Goal: Task Accomplishment & Management: Complete application form

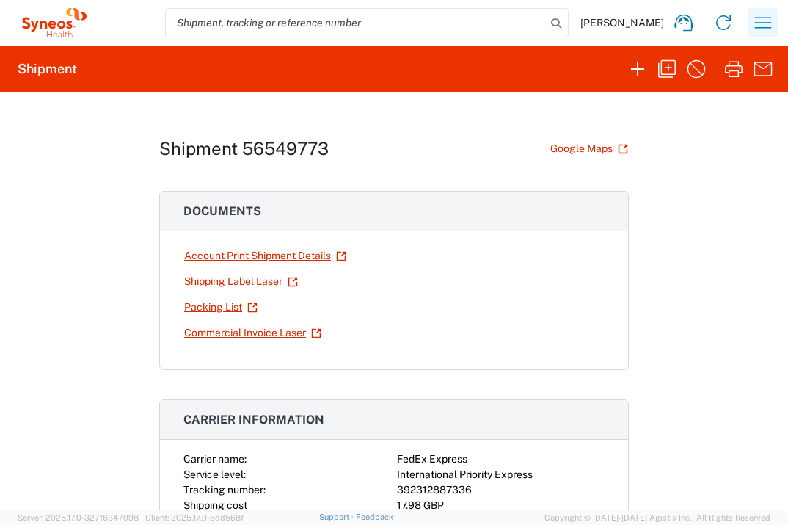
click at [776, 21] on button "button" at bounding box center [763, 22] width 29 height 29
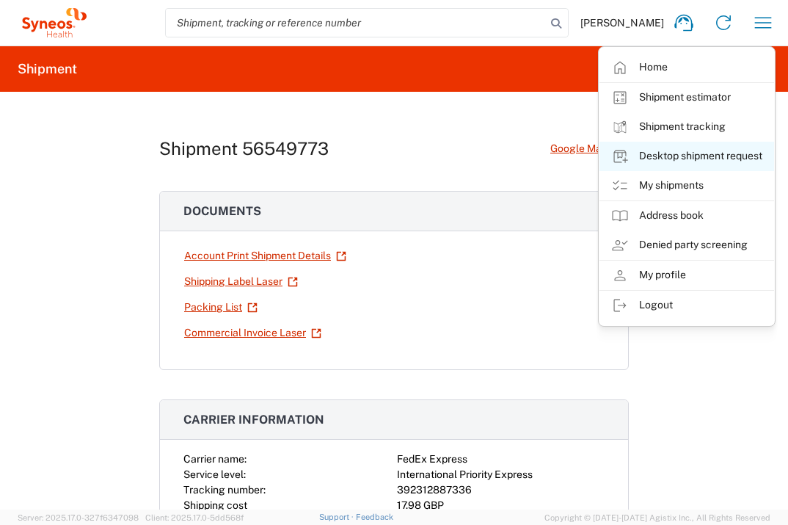
click at [740, 156] on link "Desktop shipment request" at bounding box center [687, 156] width 175 height 29
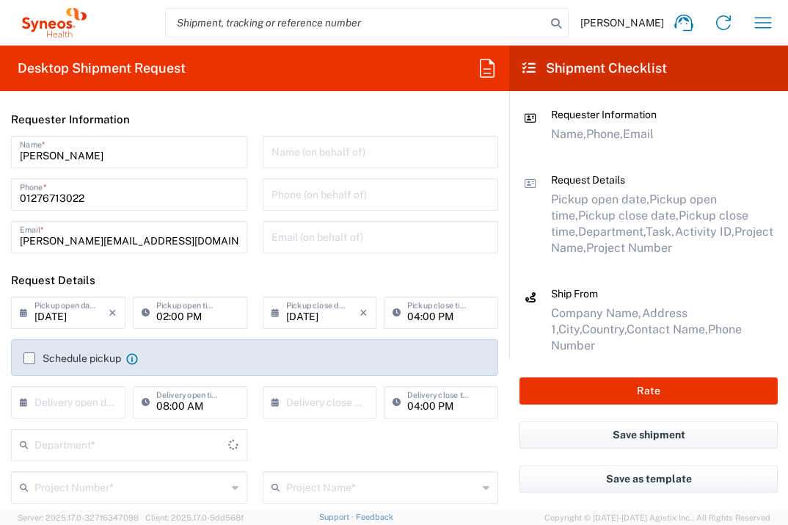
type input "3235"
type input "[GEOGRAPHIC_DATA]"
click at [31, 358] on label "Schedule pickup" at bounding box center [72, 358] width 98 height 12
click at [29, 358] on input "Schedule pickup" at bounding box center [29, 358] width 0 height 0
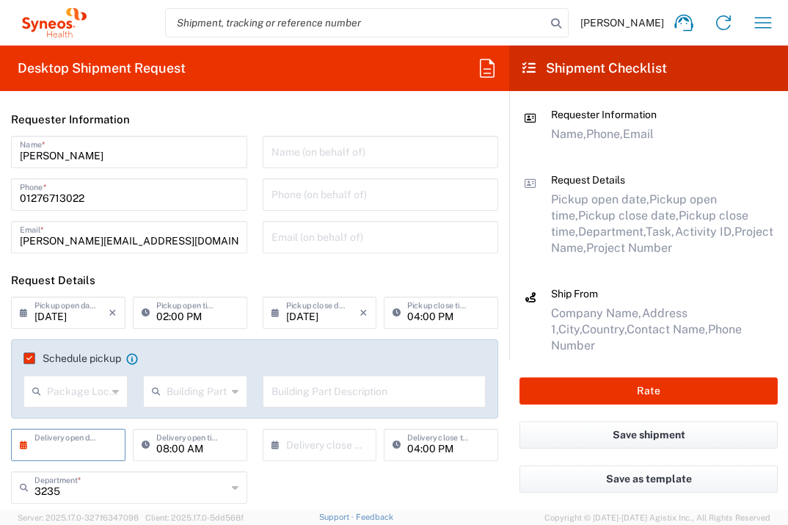
click at [77, 451] on input "text" at bounding box center [72, 444] width 74 height 26
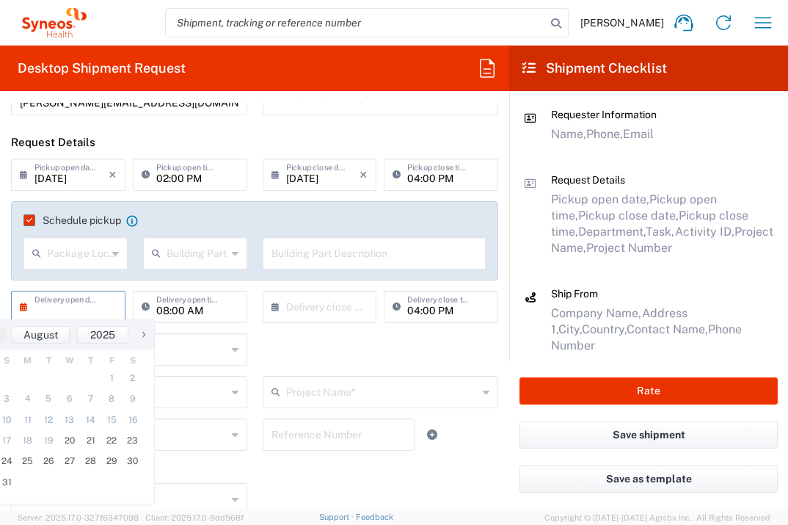
scroll to position [138, 0]
click at [95, 440] on span "21" at bounding box center [90, 439] width 21 height 21
type input "[DATE]"
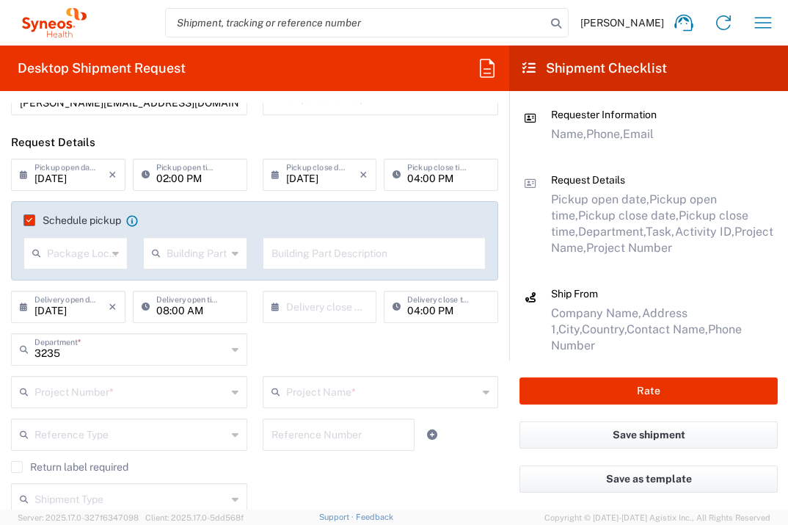
click at [311, 309] on input "text" at bounding box center [323, 306] width 74 height 26
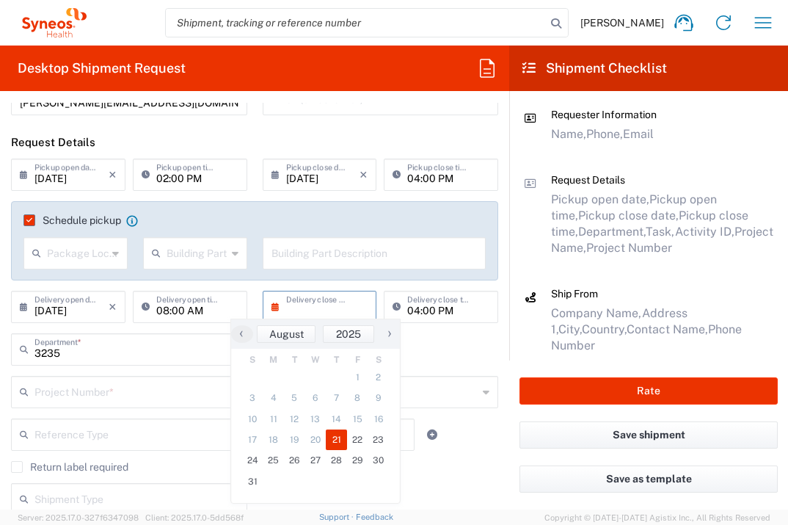
click at [342, 440] on span "21" at bounding box center [336, 439] width 21 height 21
type input "[DATE]"
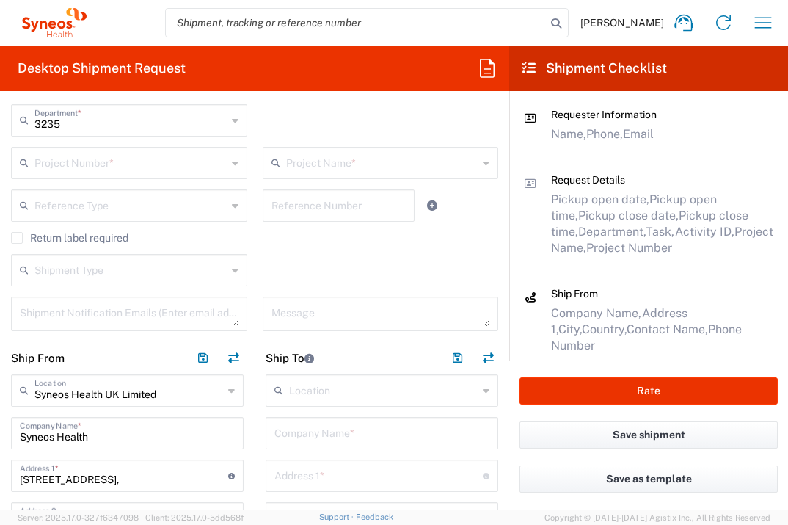
scroll to position [341, 0]
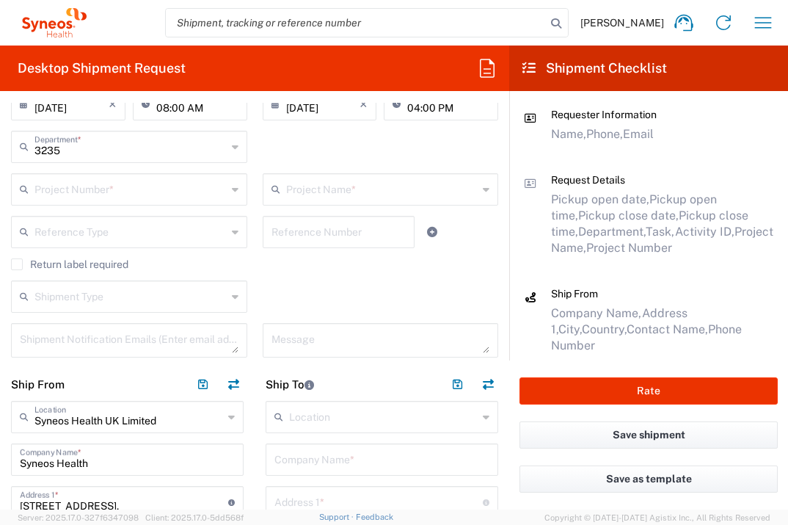
click at [132, 180] on input "text" at bounding box center [131, 188] width 192 height 26
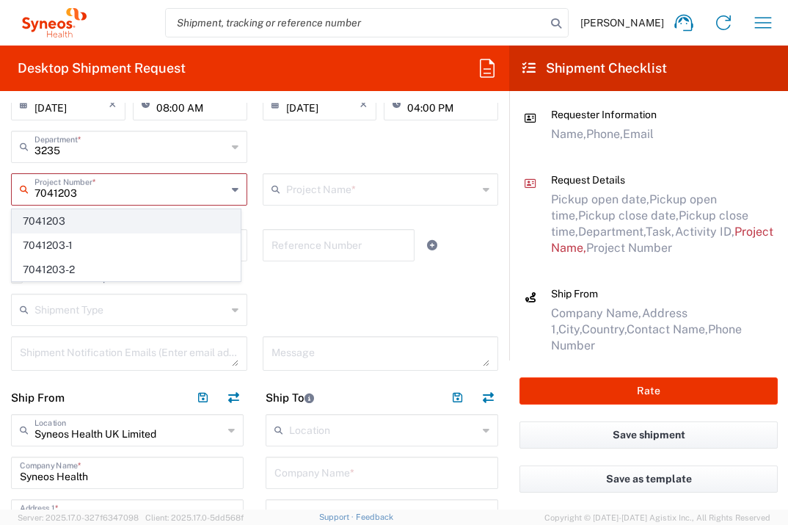
type input "7041203"
click at [90, 223] on span "7041203" at bounding box center [126, 221] width 228 height 23
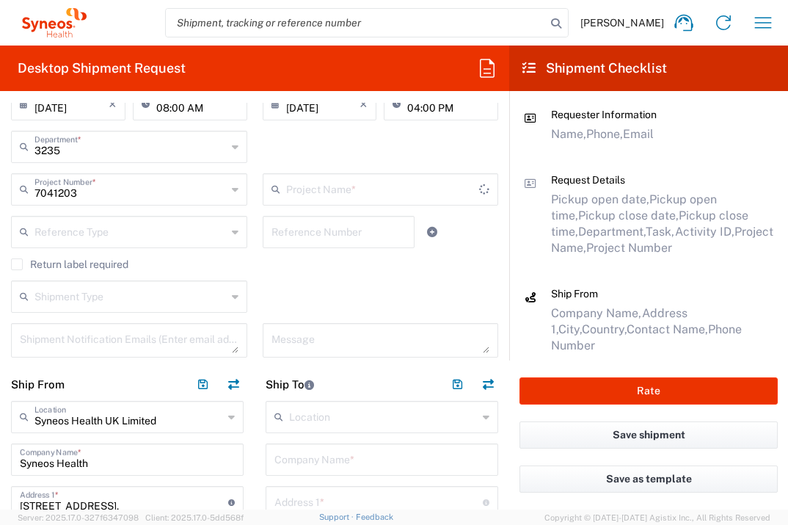
type input "Teva 7041203"
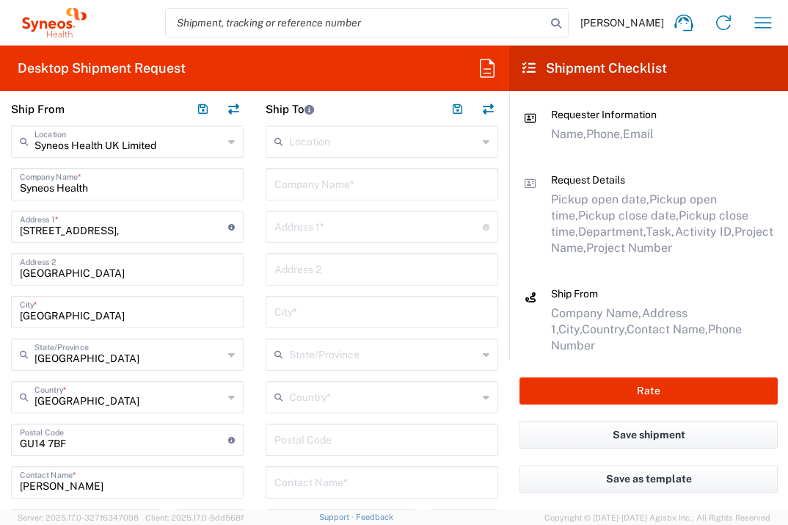
scroll to position [595, 0]
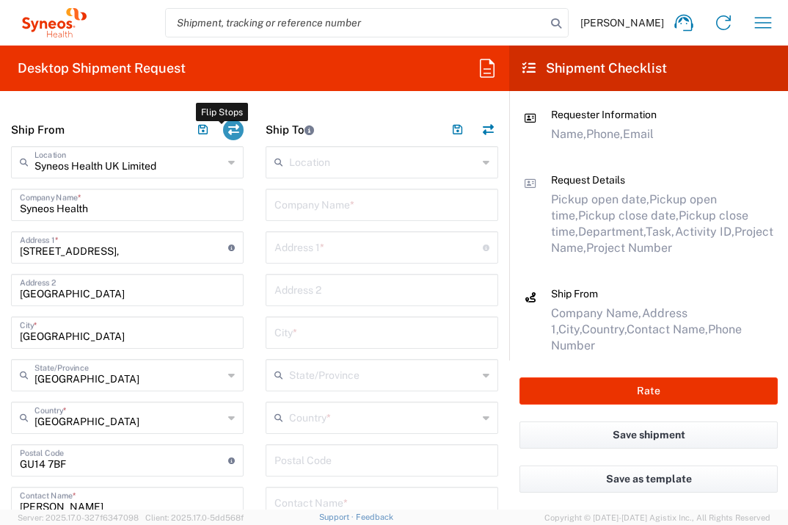
click at [225, 124] on button "button" at bounding box center [233, 130] width 21 height 21
type input "EORI"
type input "Syneos Health UK Limited"
type input "Syneos Health"
type input "[STREET_ADDRESS],"
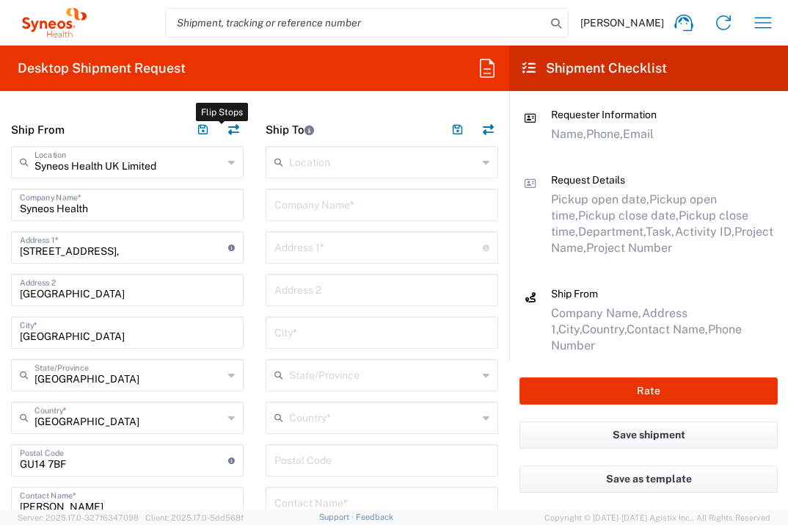
type input "[GEOGRAPHIC_DATA]"
type input "GU14 7BF"
type input "[PERSON_NAME]"
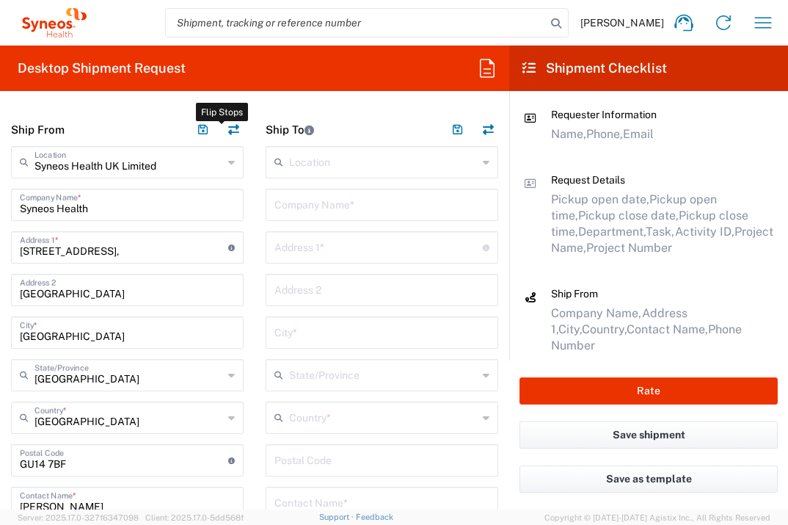
type input "01276713022"
type input "[PERSON_NAME][EMAIL_ADDRESS][DOMAIN_NAME]"
type input "VAT"
type input "GB806650142"
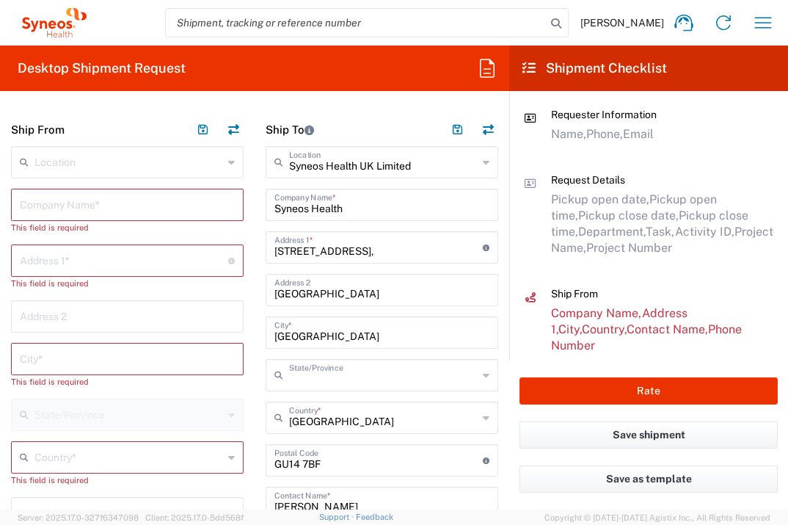
type input "[GEOGRAPHIC_DATA]"
click at [166, 203] on input "text" at bounding box center [127, 204] width 215 height 26
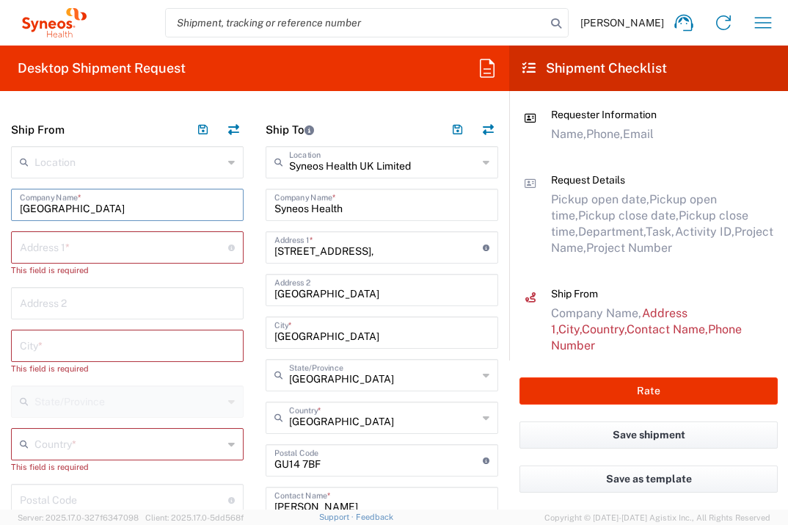
type input "[GEOGRAPHIC_DATA]"
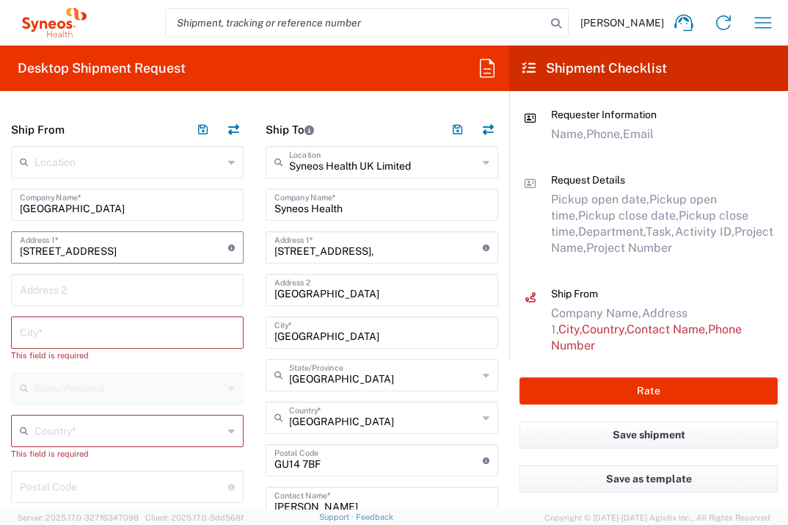
click at [138, 322] on input "text" at bounding box center [127, 332] width 215 height 26
click at [143, 249] on input "[STREET_ADDRESS]" at bounding box center [124, 246] width 208 height 26
type input "[STREET_ADDRESS]"
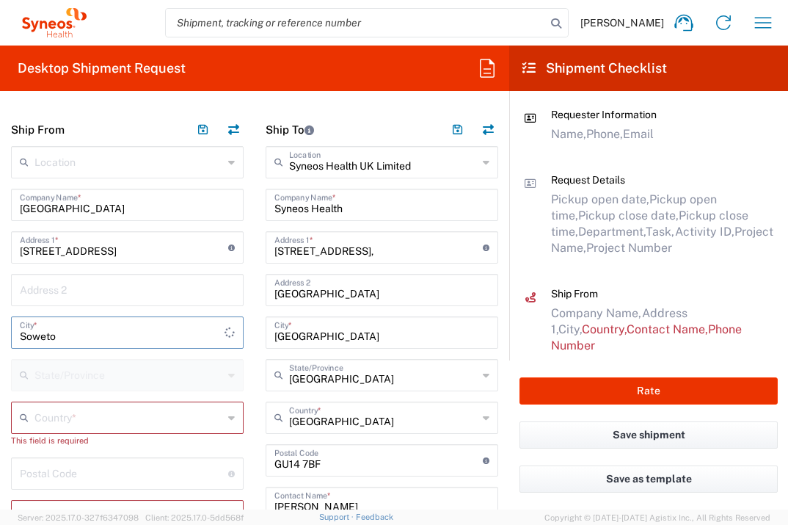
type input "Soweto"
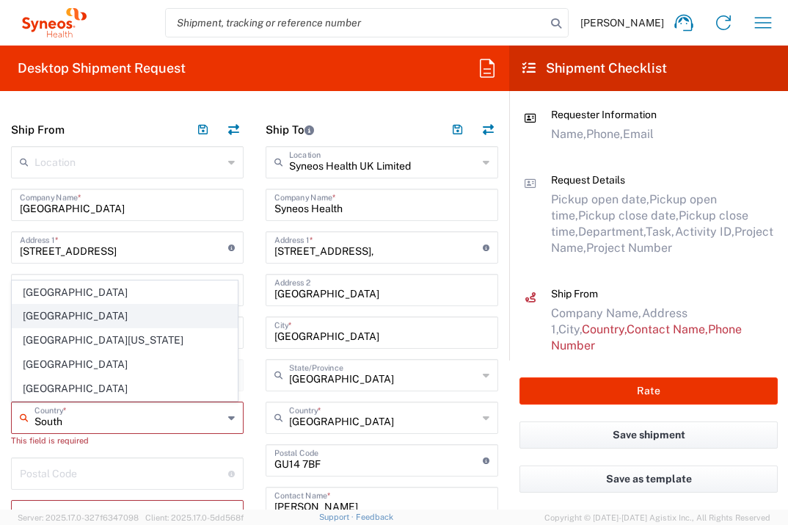
click at [50, 314] on span "[GEOGRAPHIC_DATA]" at bounding box center [124, 316] width 225 height 23
type input "[GEOGRAPHIC_DATA]"
type input "Sender/Shipper"
type input "Delivery Duty Paid"
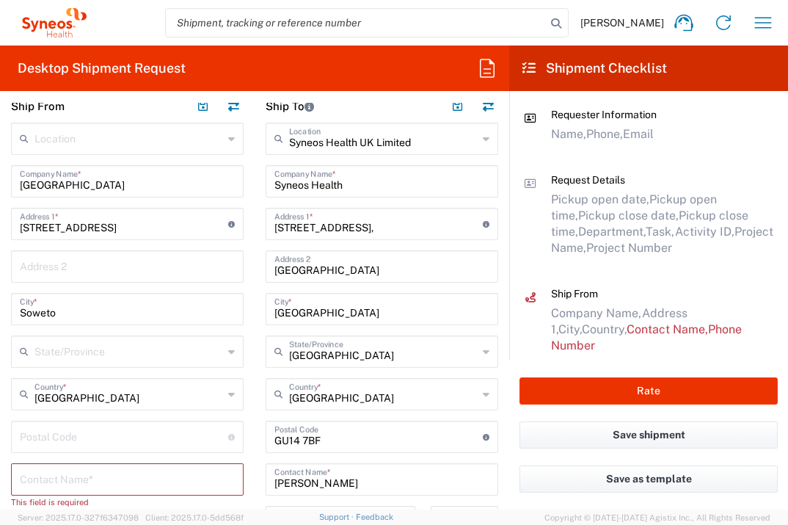
scroll to position [623, 0]
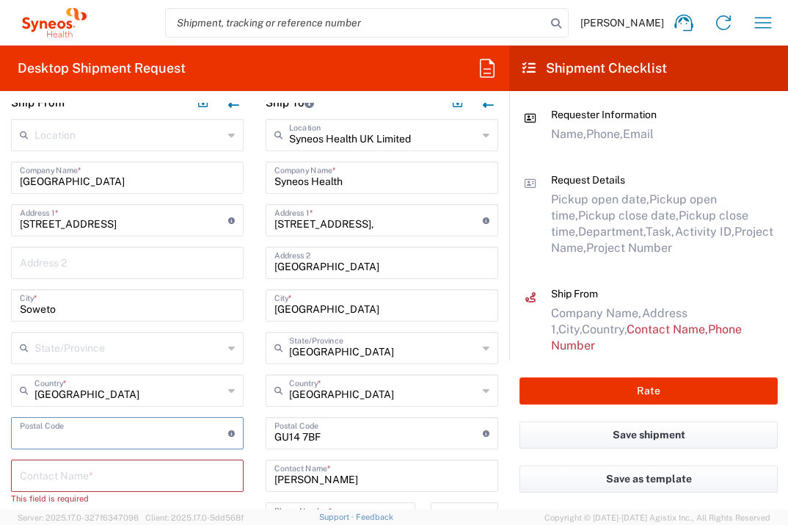
click at [88, 424] on input "undefined" at bounding box center [124, 432] width 208 height 26
type input "1868"
click at [83, 480] on input "text" at bounding box center [127, 475] width 215 height 26
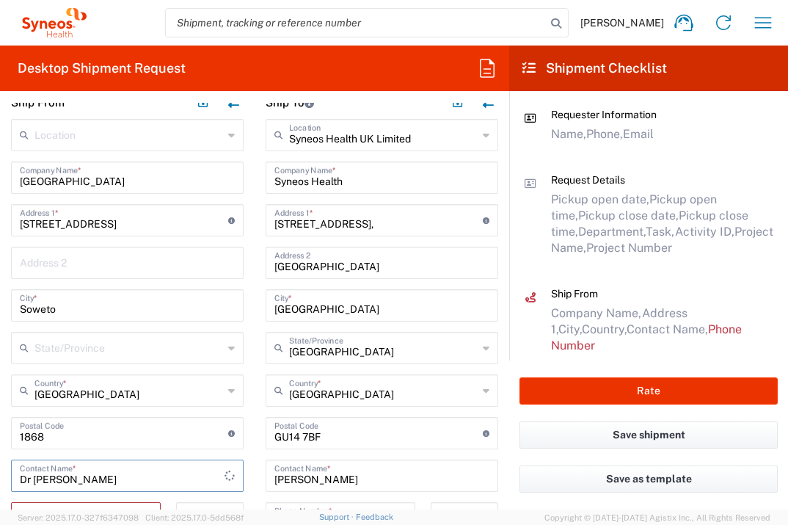
type input "Dr [PERSON_NAME]"
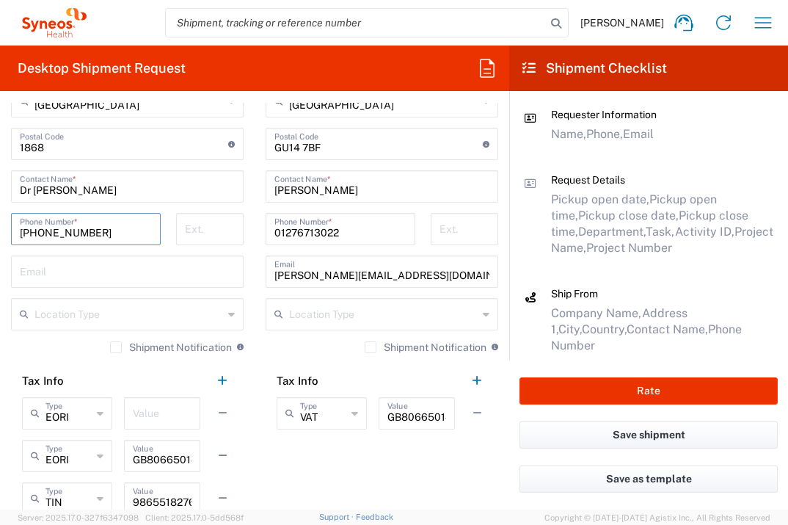
scroll to position [912, 0]
type input "[PHONE_NUMBER]"
click at [171, 409] on input "text" at bounding box center [162, 412] width 59 height 26
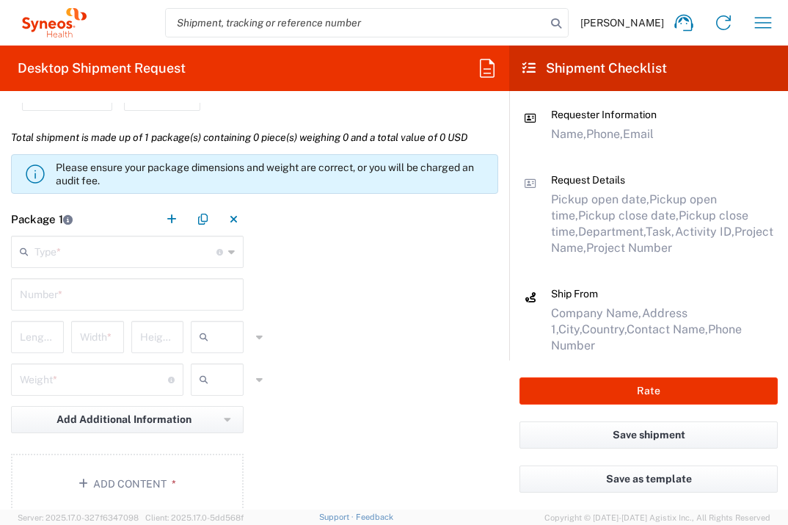
scroll to position [1291, 0]
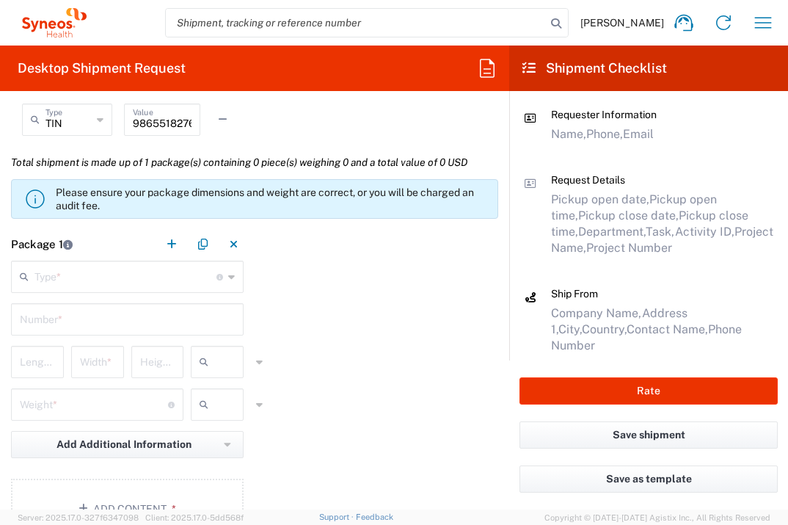
type input "1"
click at [137, 279] on input "text" at bounding box center [126, 276] width 182 height 26
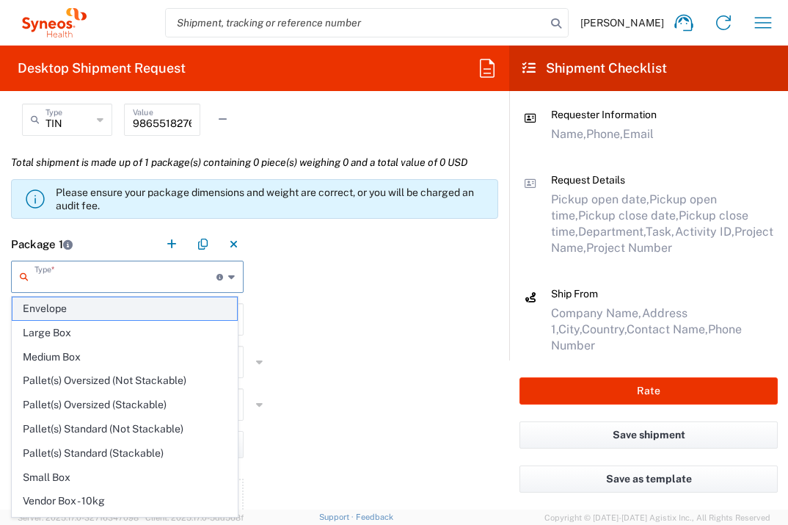
click at [131, 303] on span "Envelope" at bounding box center [124, 308] width 225 height 23
type input "Envelope"
type input "1"
type input "9.5"
type input "12.5"
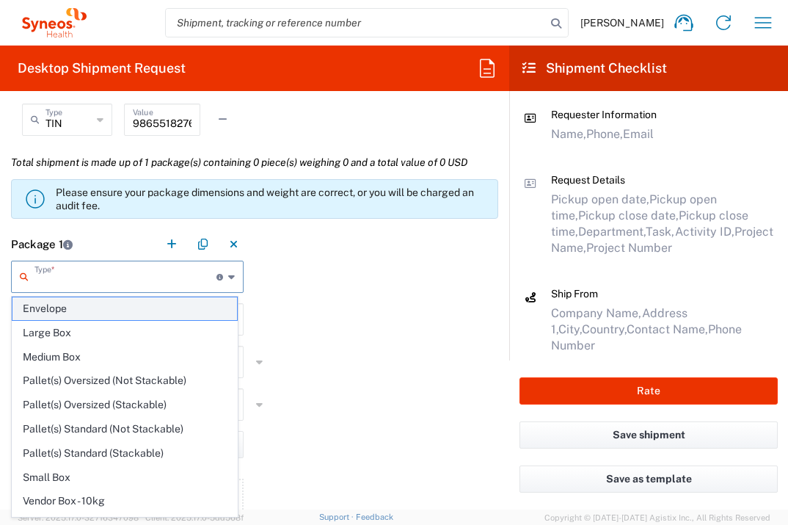
type input "0.25"
type input "in"
type input "0.45"
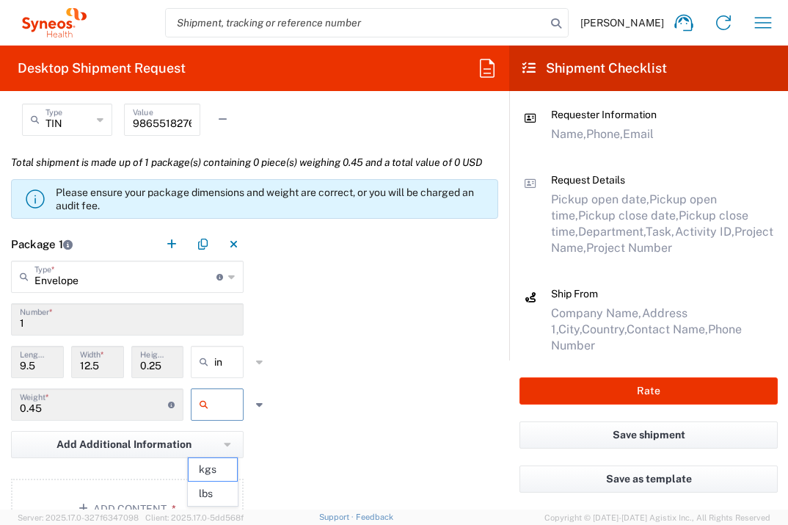
click at [214, 416] on input "text" at bounding box center [232, 404] width 37 height 23
drag, startPoint x: 217, startPoint y: 495, endPoint x: 227, endPoint y: 490, distance: 10.5
click at [217, 495] on span "lbs" at bounding box center [213, 493] width 48 height 23
type input "lbs"
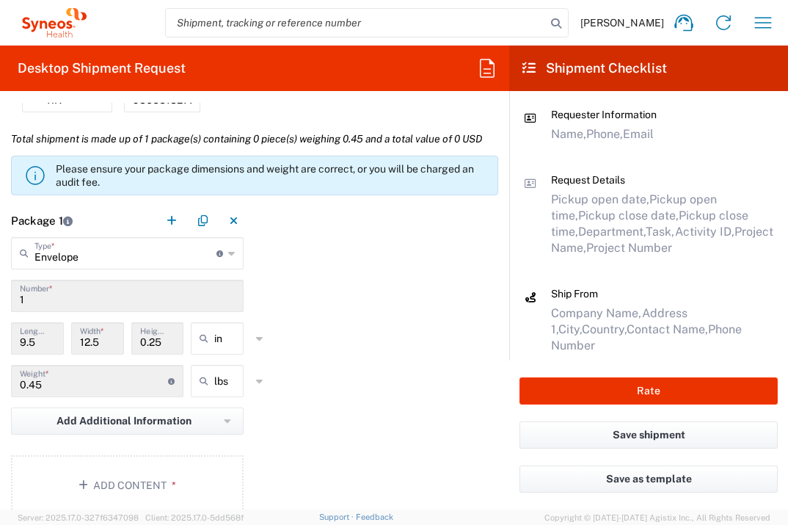
scroll to position [1460, 0]
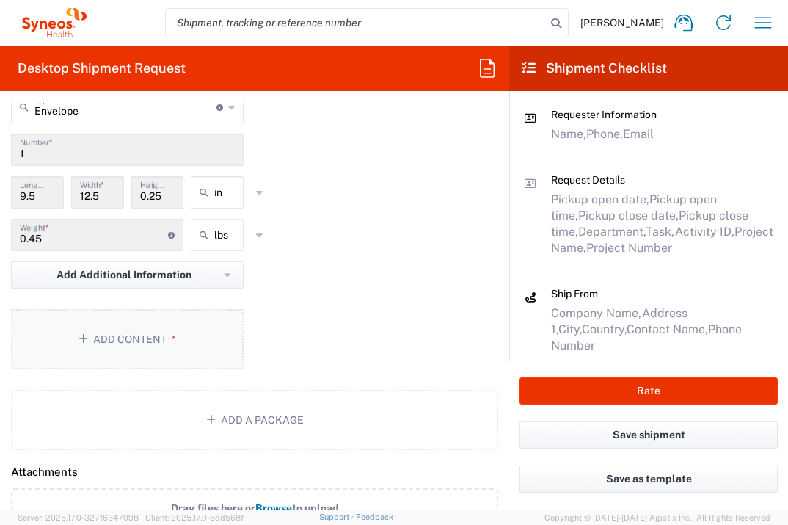
click at [175, 369] on button "Add Content *" at bounding box center [127, 339] width 233 height 60
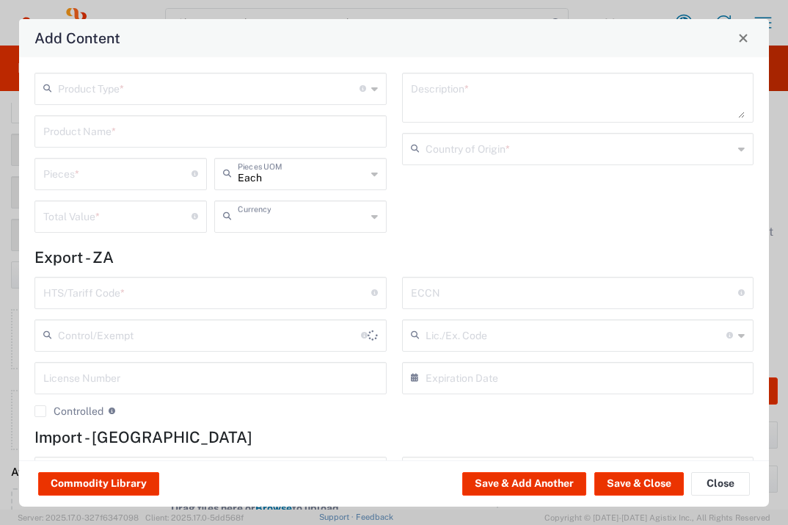
type input "US Dollar"
click at [255, 90] on input "text" at bounding box center [209, 88] width 302 height 26
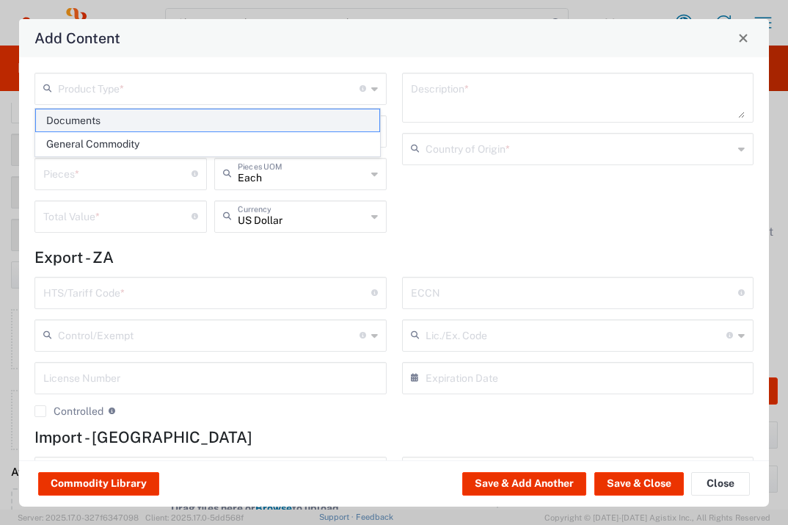
click at [242, 114] on span "Documents" at bounding box center [208, 120] width 344 height 23
type input "Documents"
type input "1"
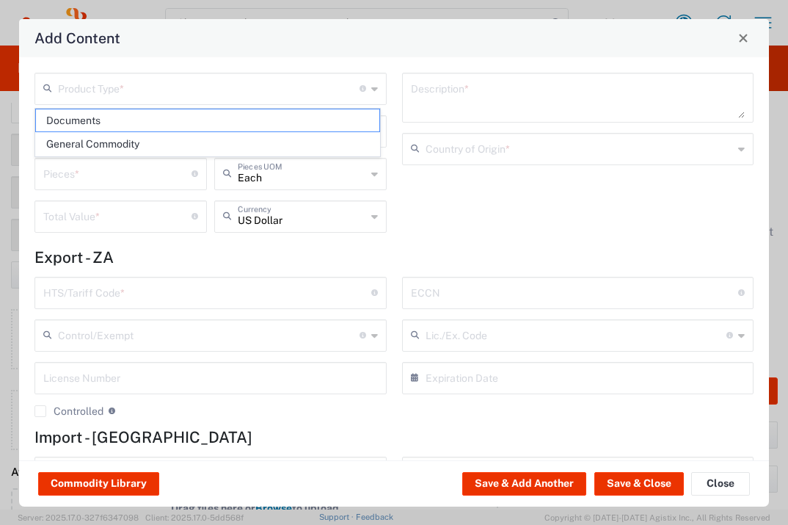
type textarea "Documents"
type input "[GEOGRAPHIC_DATA]"
type input "0000.00.0000"
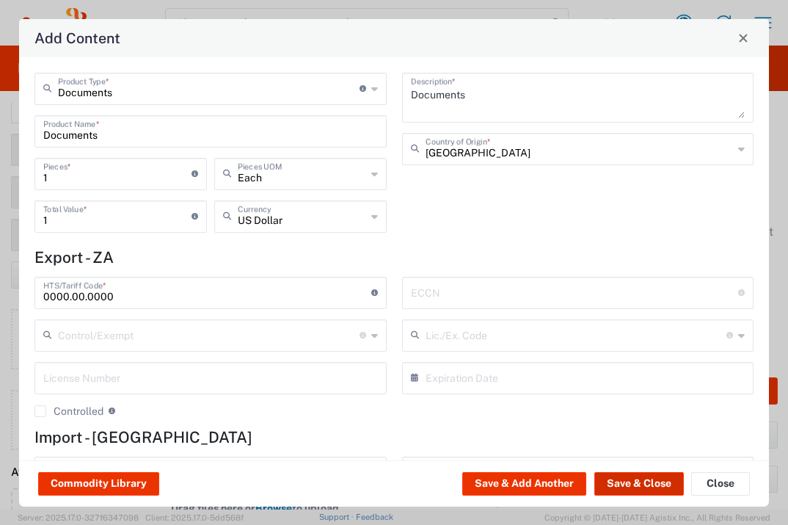
click at [649, 476] on button "Save & Close" at bounding box center [640, 483] width 90 height 23
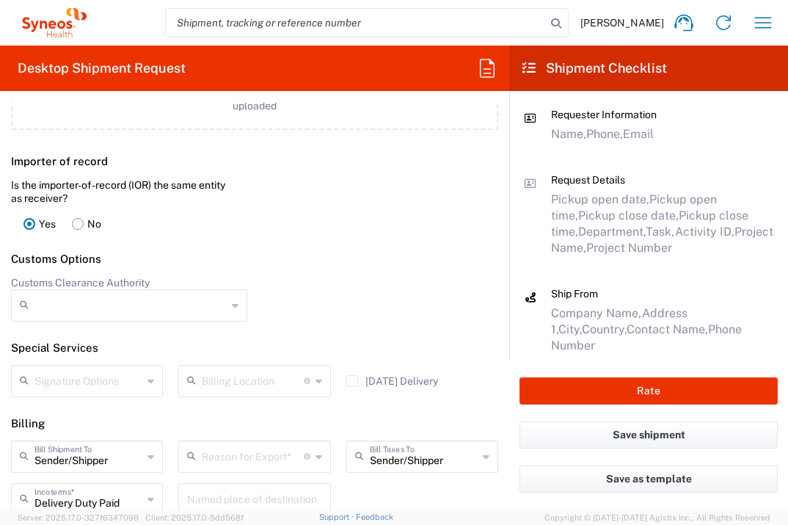
scroll to position [2095, 0]
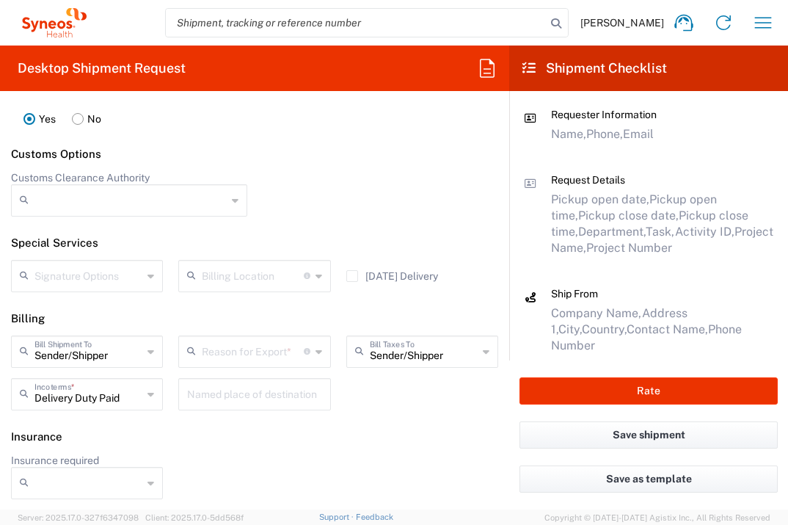
click at [282, 347] on input "text" at bounding box center [252, 351] width 101 height 26
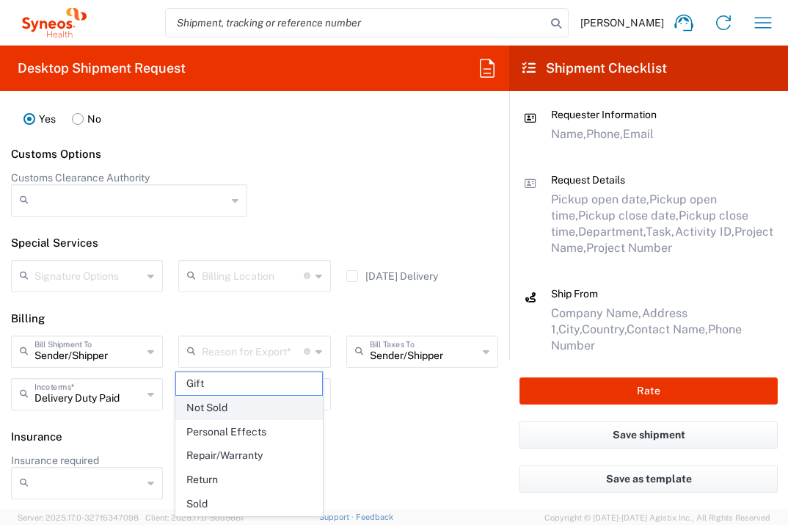
click at [271, 402] on span "Not Sold" at bounding box center [248, 407] width 145 height 23
type input "Not Sold"
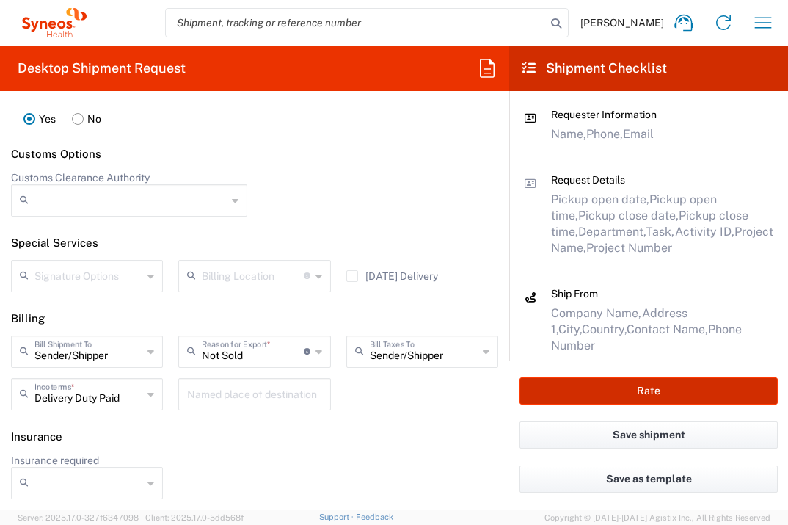
click at [750, 396] on button "Rate" at bounding box center [649, 390] width 258 height 27
type input "7041203"
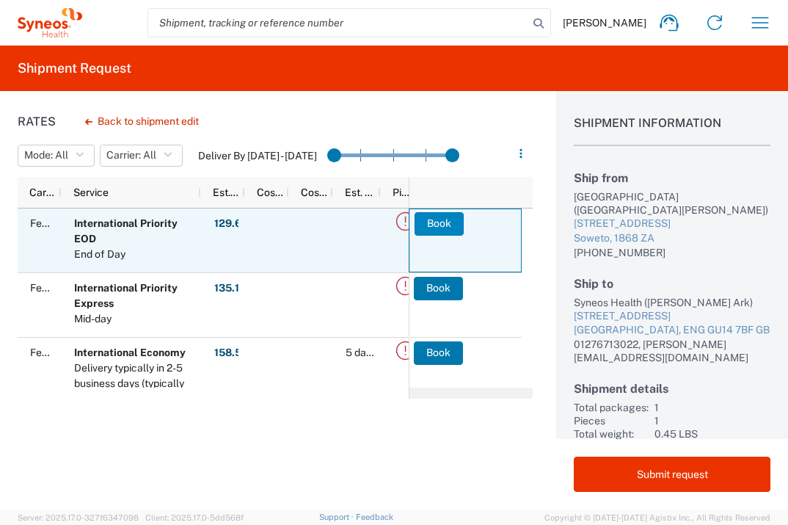
click at [438, 222] on button "Book" at bounding box center [439, 223] width 49 height 23
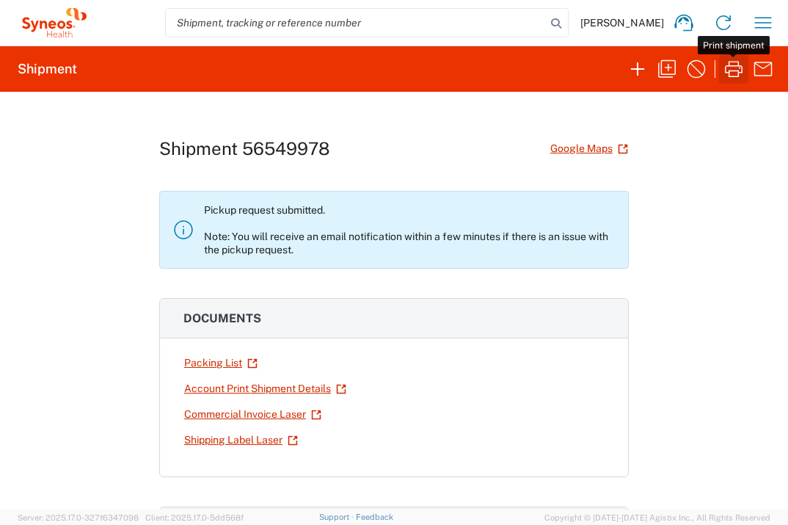
click at [732, 72] on icon "button" at bounding box center [733, 68] width 23 height 23
